Goal: Information Seeking & Learning: Check status

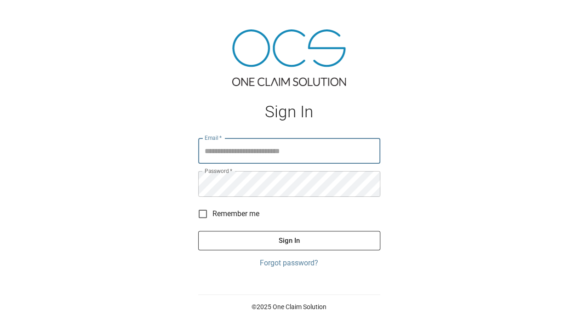
type input "**********"
click at [268, 236] on button "Sign In" at bounding box center [289, 240] width 182 height 19
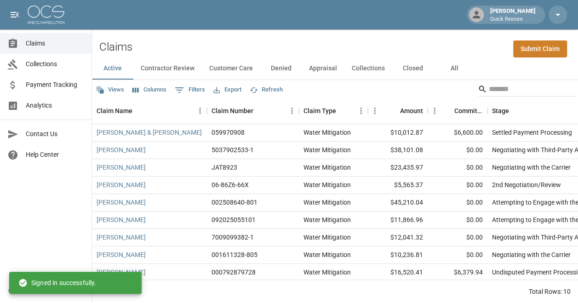
click at [450, 73] on button "All" at bounding box center [453, 68] width 41 height 22
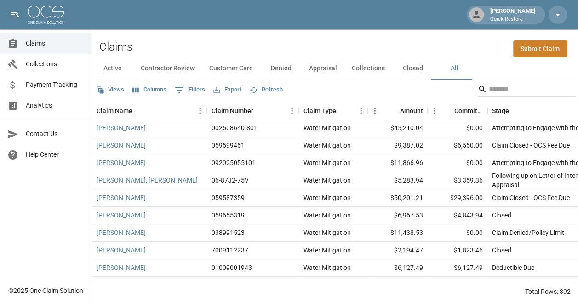
scroll to position [184, 0]
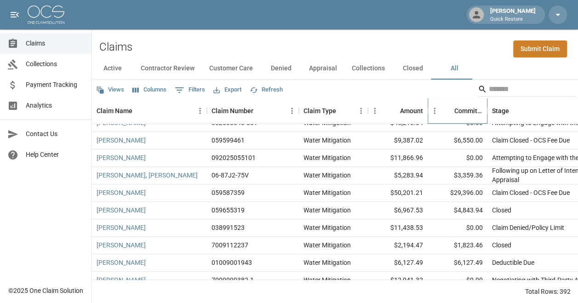
click at [456, 115] on div "Committed Amount" at bounding box center [468, 111] width 29 height 26
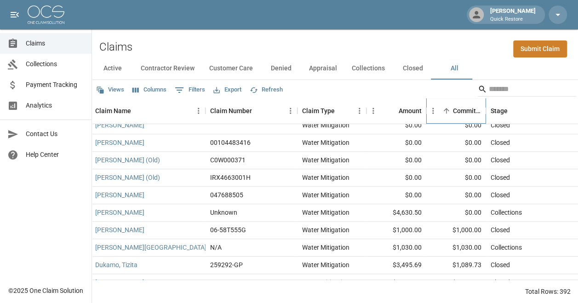
scroll to position [409, 1]
click at [519, 92] on input "Search" at bounding box center [526, 89] width 74 height 15
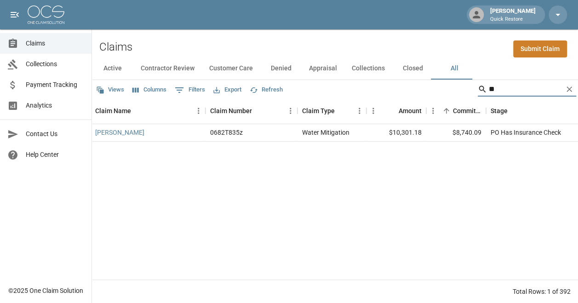
type input "*"
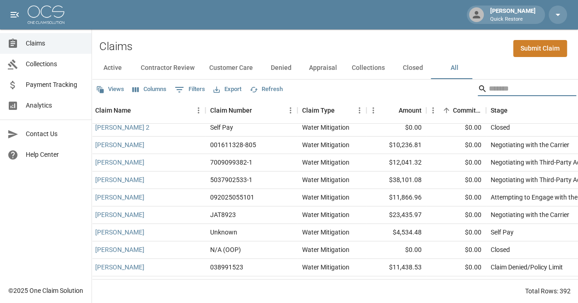
scroll to position [39, 1]
click at [128, 141] on link "[PERSON_NAME]" at bounding box center [119, 145] width 49 height 9
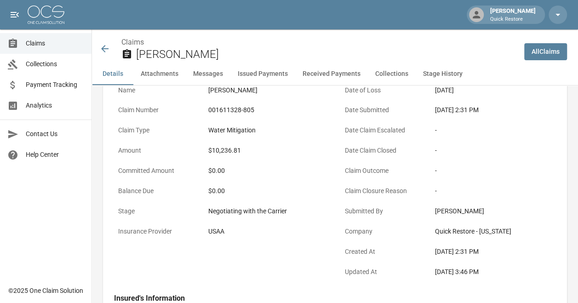
scroll to position [54, 0]
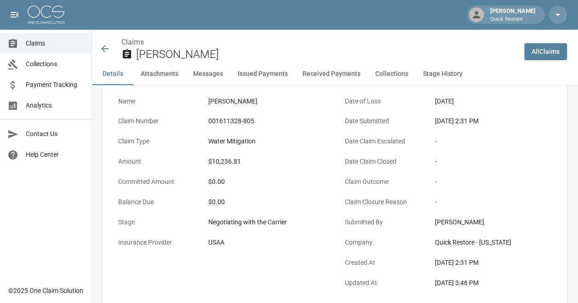
click at [103, 51] on icon at bounding box center [104, 48] width 11 height 11
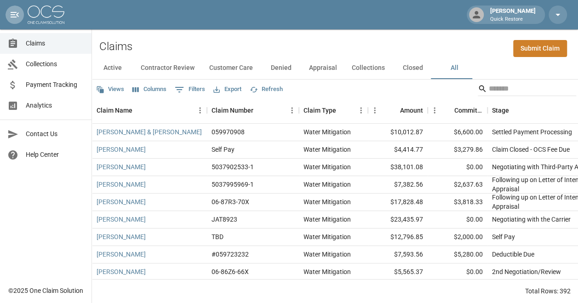
click at [12, 15] on icon "open drawer" at bounding box center [15, 15] width 8 height 6
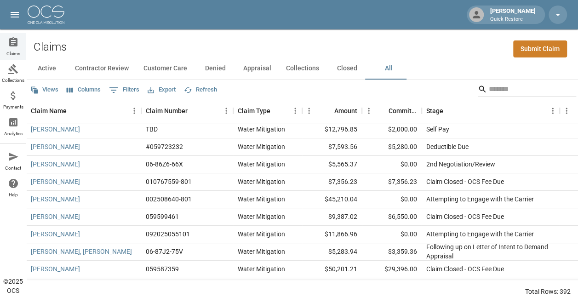
scroll to position [101, 0]
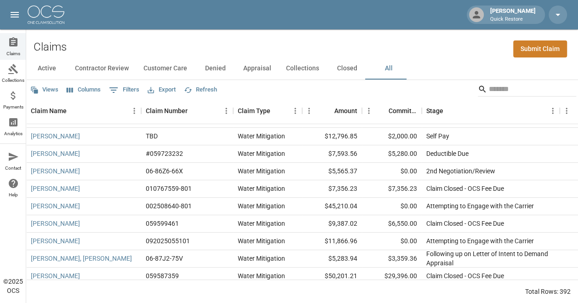
click at [508, 79] on div "Active Contractor Review Customer Care Denied Appraisal Collections Closed All" at bounding box center [302, 68] width 552 height 22
click at [508, 94] on input "Search" at bounding box center [526, 89] width 74 height 15
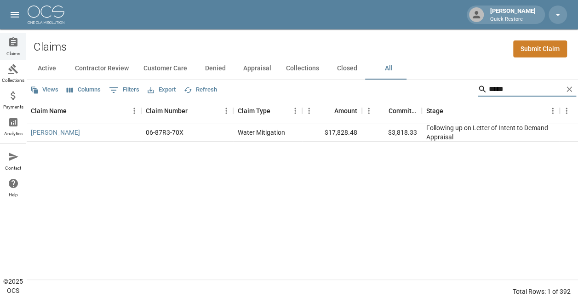
type input "*****"
click at [373, 160] on div "[PERSON_NAME] 06-87R3-70X Water Mitigation $17,828.48 $3,818.33 Following up on…" at bounding box center [456, 201] width 860 height 155
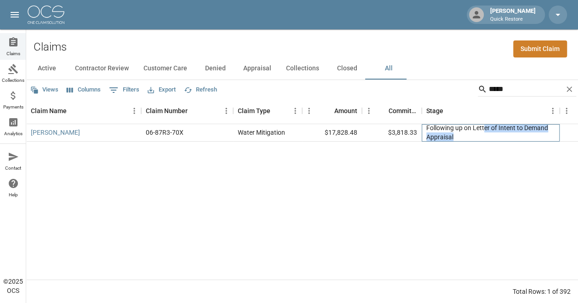
drag, startPoint x: 484, startPoint y: 125, endPoint x: 502, endPoint y: 137, distance: 20.9
click at [502, 137] on div "Following up on Letter of Intent to Demand Appraisal" at bounding box center [490, 132] width 129 height 18
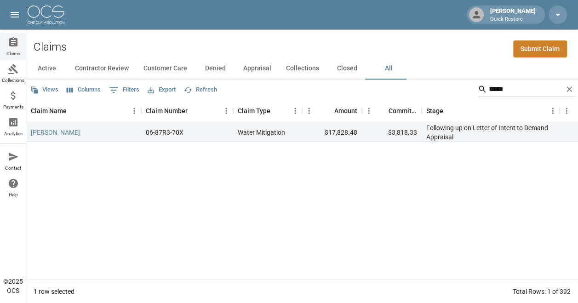
drag, startPoint x: 502, startPoint y: 137, endPoint x: 445, endPoint y: 182, distance: 71.6
click at [445, 182] on div "[PERSON_NAME] 06-87R3-70X Water Mitigation $17,828.48 $3,818.33 Following up on…" at bounding box center [456, 201] width 860 height 155
drag, startPoint x: 527, startPoint y: 91, endPoint x: 463, endPoint y: 92, distance: 63.9
click at [463, 92] on div "Views Columns 0 Filters Export Refresh *****" at bounding box center [302, 89] width 552 height 18
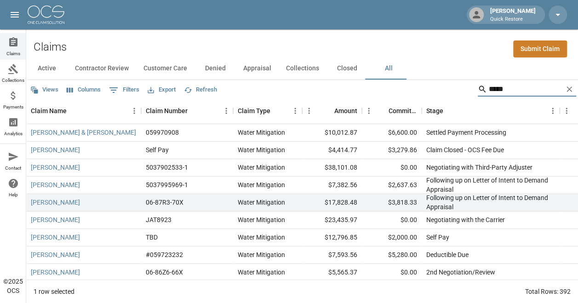
type input "******"
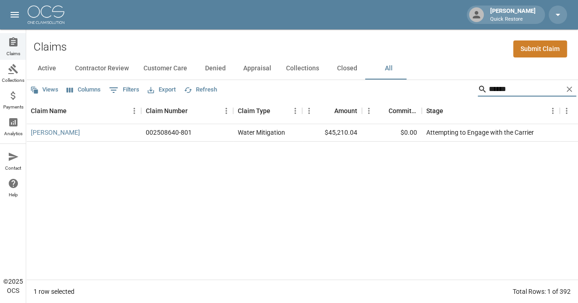
drag, startPoint x: 523, startPoint y: 87, endPoint x: 470, endPoint y: 86, distance: 53.3
click at [470, 86] on div "Views Columns 0 Filters Export Refresh ******" at bounding box center [302, 89] width 552 height 18
type input "******"
click at [62, 131] on link "[PERSON_NAME]" at bounding box center [55, 132] width 49 height 9
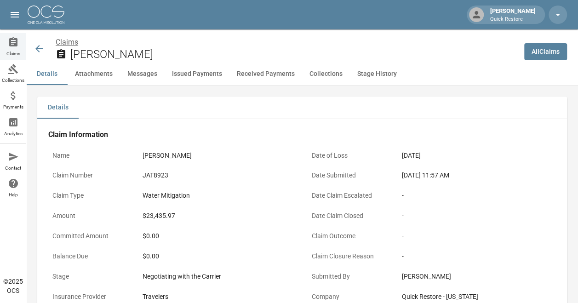
click at [57, 43] on link "Claims" at bounding box center [67, 42] width 23 height 9
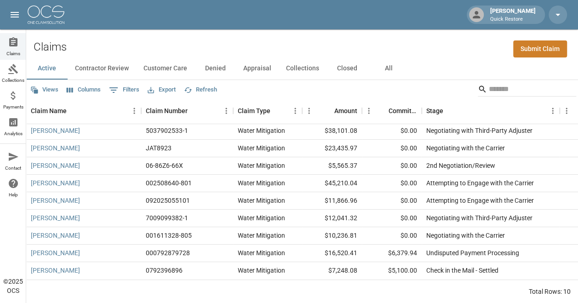
scroll to position [7, 0]
click at [381, 64] on button "All" at bounding box center [388, 68] width 41 height 22
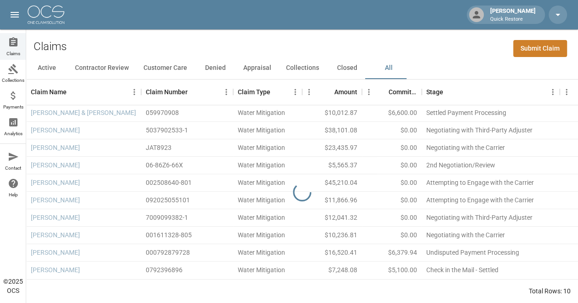
scroll to position [37, 0]
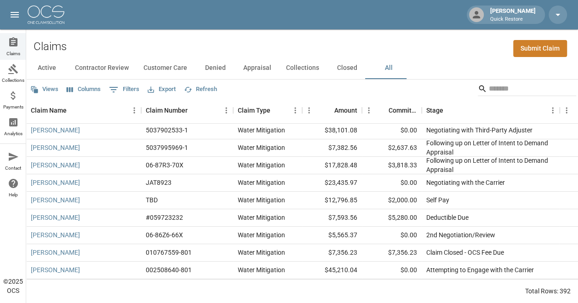
click at [45, 58] on button "Active" at bounding box center [46, 68] width 41 height 22
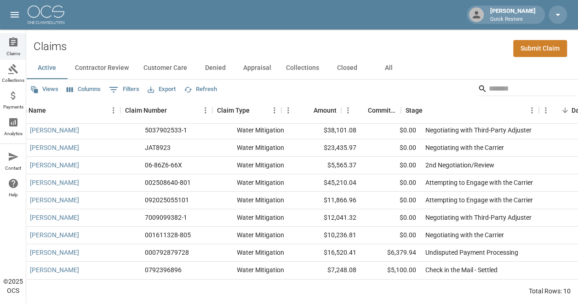
scroll to position [19, 0]
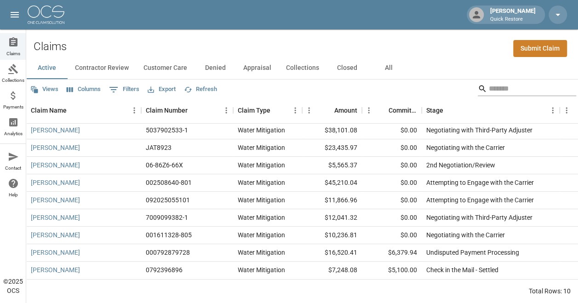
click at [519, 83] on input "Search" at bounding box center [526, 88] width 74 height 15
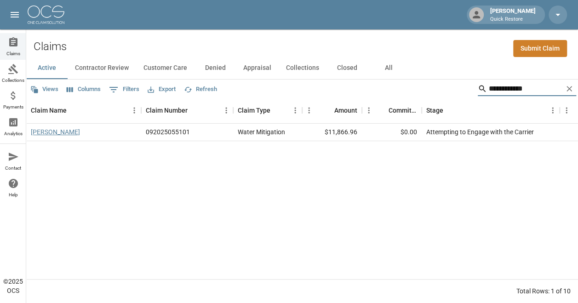
type input "**********"
click at [43, 127] on link "[PERSON_NAME]" at bounding box center [55, 131] width 49 height 9
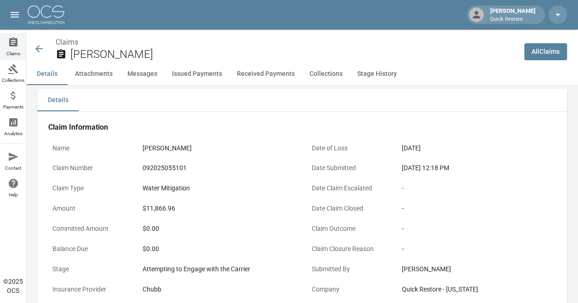
drag, startPoint x: 245, startPoint y: 142, endPoint x: 36, endPoint y: 46, distance: 230.4
click at [36, 46] on icon at bounding box center [39, 48] width 11 height 11
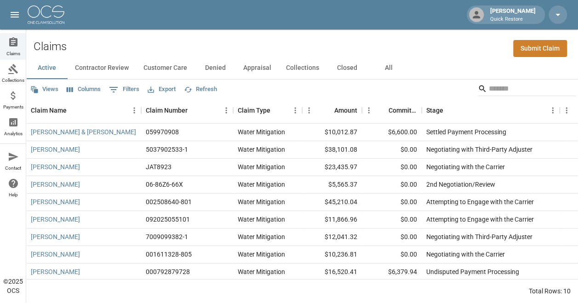
scroll to position [19, 0]
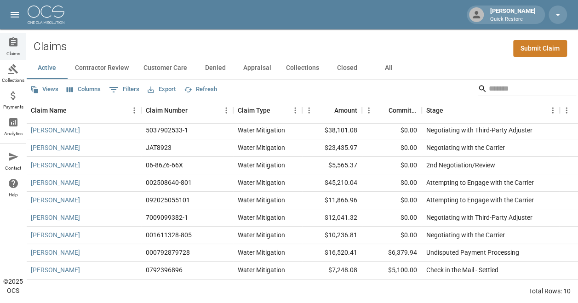
click at [102, 59] on button "Contractor Review" at bounding box center [102, 68] width 68 height 22
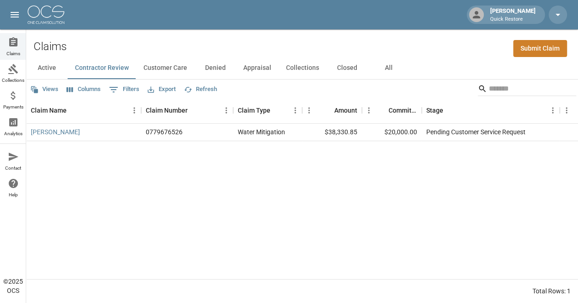
click at [198, 173] on div "[GEOGRAPHIC_DATA][PERSON_NAME] 0779676526 Water Mitigation $38,330.85 $20,000.0…" at bounding box center [456, 201] width 860 height 155
click at [143, 179] on div "[GEOGRAPHIC_DATA][PERSON_NAME] 0779676526 Water Mitigation $38,330.85 $20,000.0…" at bounding box center [456, 201] width 860 height 155
click at [493, 85] on input "Search" at bounding box center [526, 88] width 74 height 15
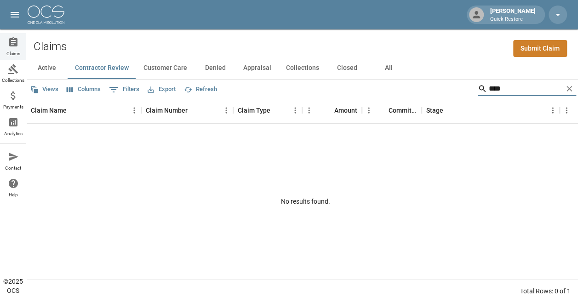
type input "****"
click at [399, 70] on button "All" at bounding box center [388, 68] width 41 height 22
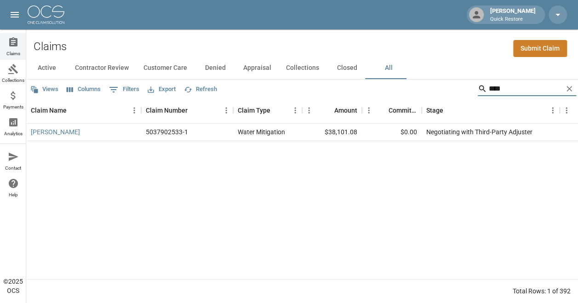
drag, startPoint x: 513, startPoint y: 86, endPoint x: 441, endPoint y: 94, distance: 71.6
click at [441, 94] on div "Views Columns 0 Filters Export Refresh **** Claim Name Claim Number Claim Type …" at bounding box center [302, 191] width 552 height 223
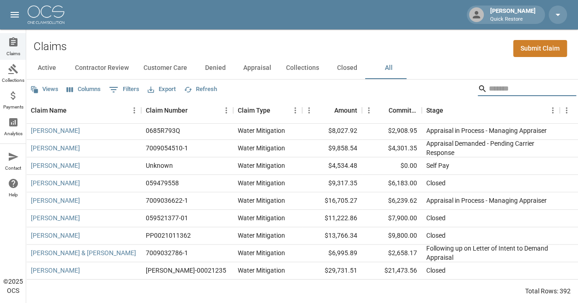
scroll to position [439, 0]
